Goal: Find specific page/section: Find specific page/section

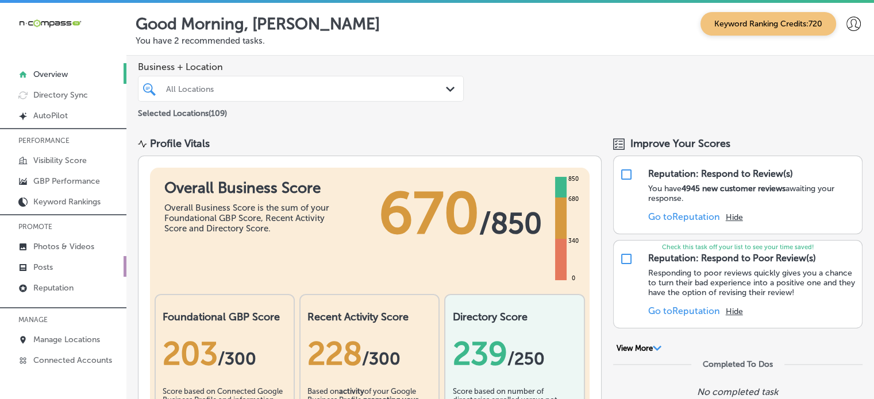
click at [67, 256] on link "Posts" at bounding box center [63, 266] width 126 height 21
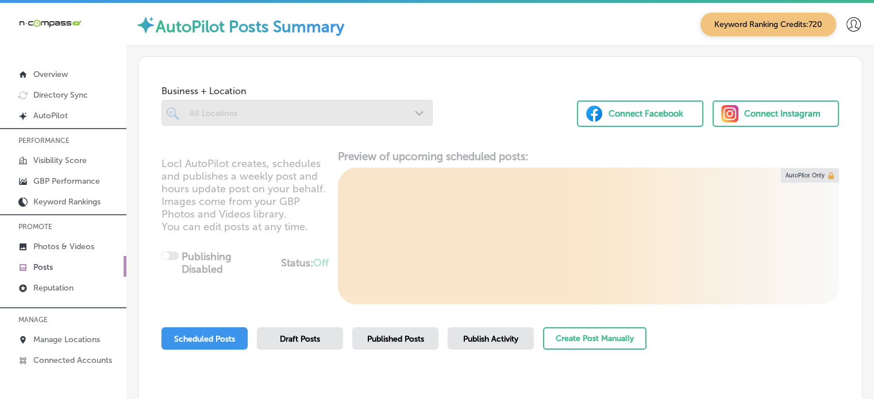
click at [350, 117] on div at bounding box center [296, 113] width 271 height 26
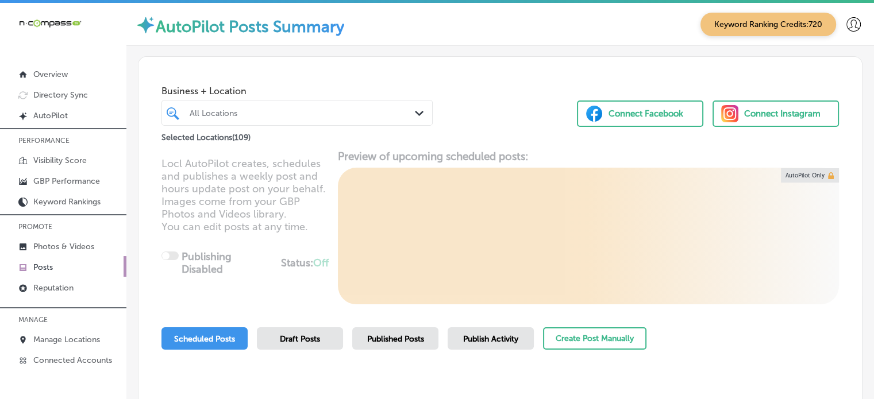
click at [350, 117] on div "All Locations" at bounding box center [303, 113] width 226 height 10
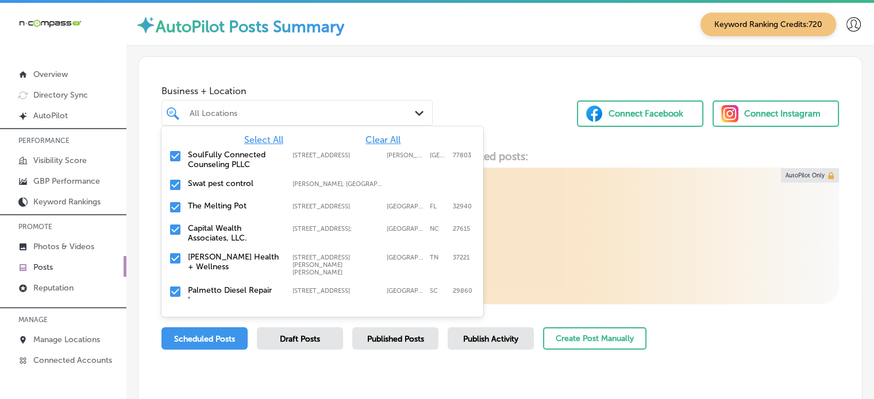
click at [376, 142] on span "Clear All" at bounding box center [382, 139] width 35 height 11
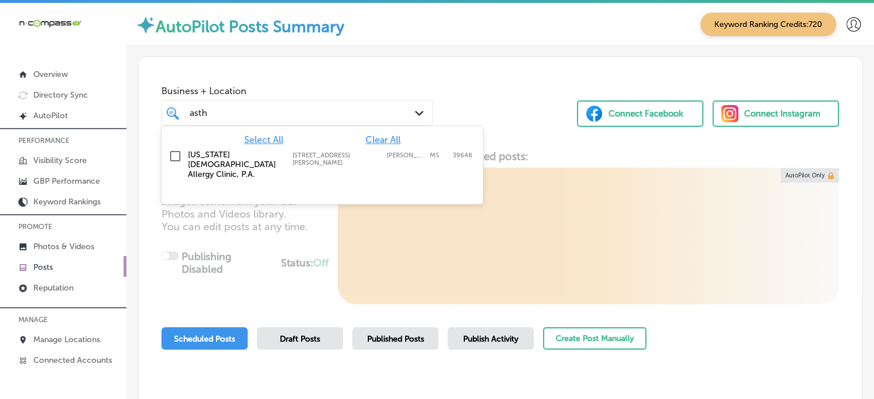
click at [225, 158] on label "[US_STATE] [DEMOGRAPHIC_DATA] Allergy Clinic, P.A." at bounding box center [234, 164] width 93 height 29
type input "asth"
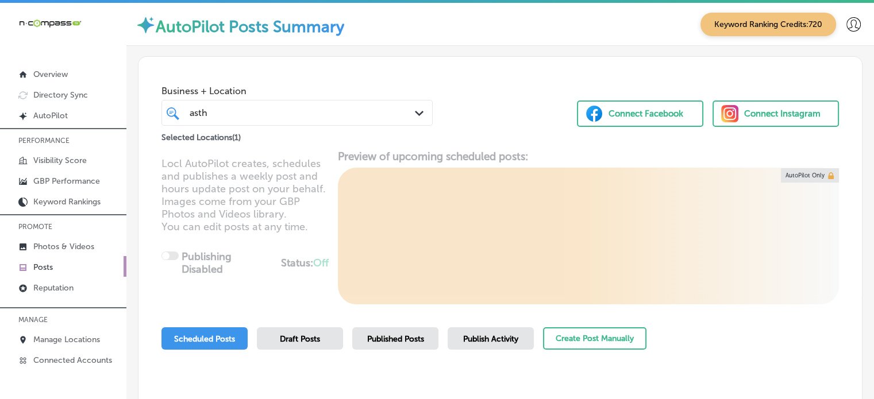
click at [403, 49] on div "Business + Location asth asth Path Created with Sketch. Selected Locations ( 1 …" at bounding box center [500, 255] width 748 height 419
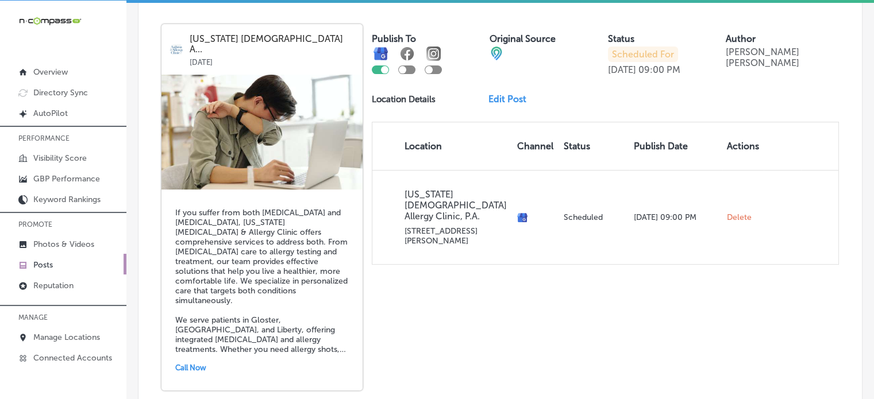
scroll to position [526, 0]
